Goal: Task Accomplishment & Management: Use online tool/utility

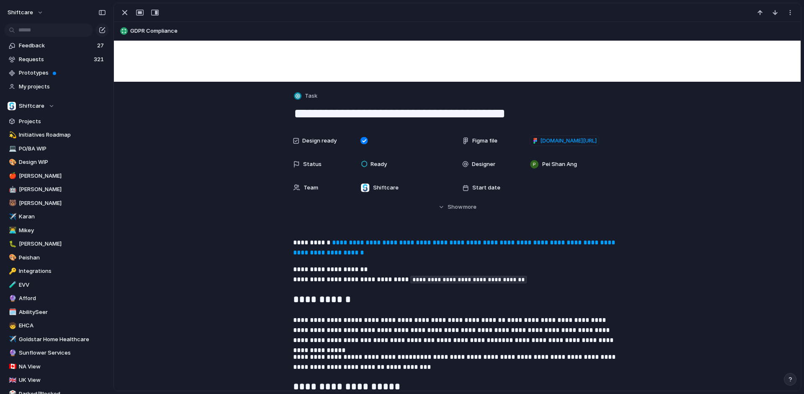
scroll to position [98, 0]
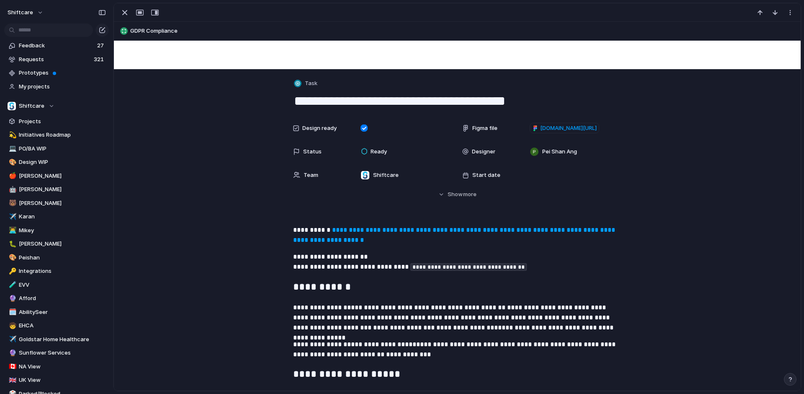
click at [361, 96] on textarea "**********" at bounding box center [457, 101] width 328 height 18
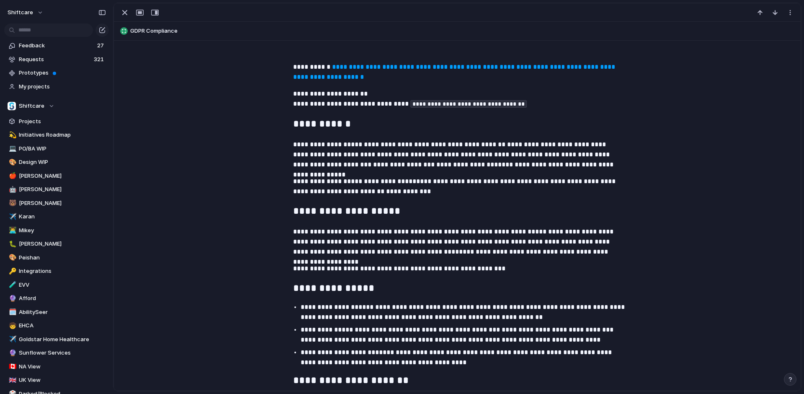
scroll to position [244, 0]
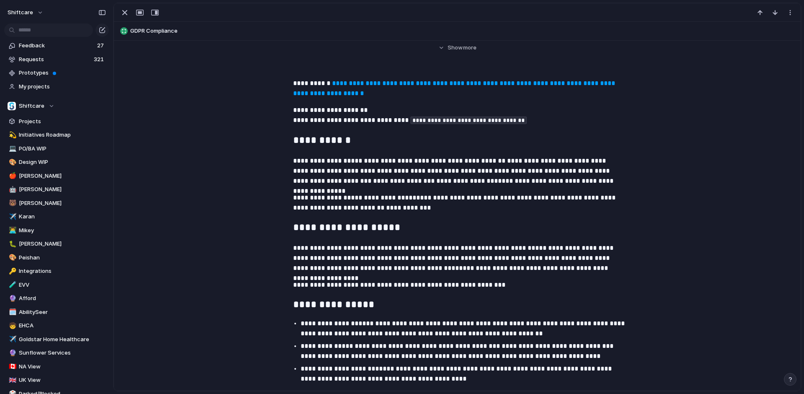
click at [365, 82] on link "**********" at bounding box center [455, 88] width 324 height 16
